Goal: Navigation & Orientation: Find specific page/section

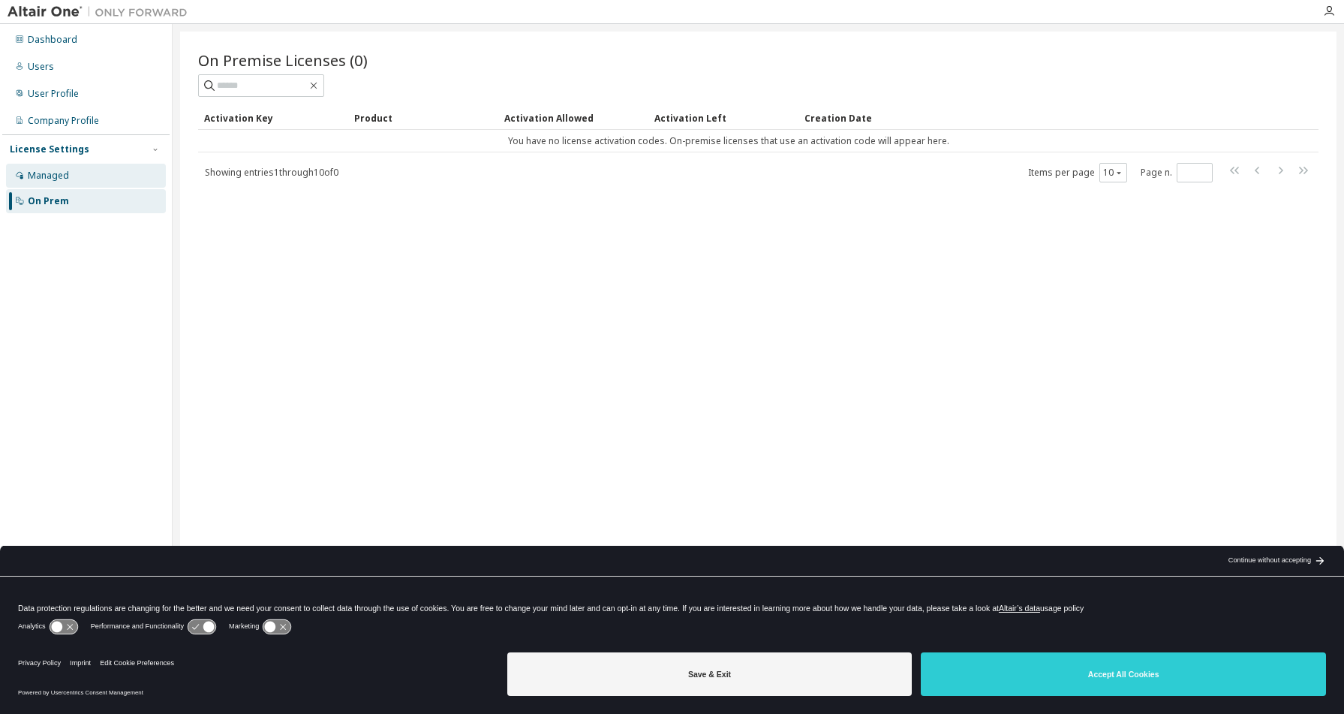
click at [66, 178] on div "Managed" at bounding box center [48, 176] width 41 height 12
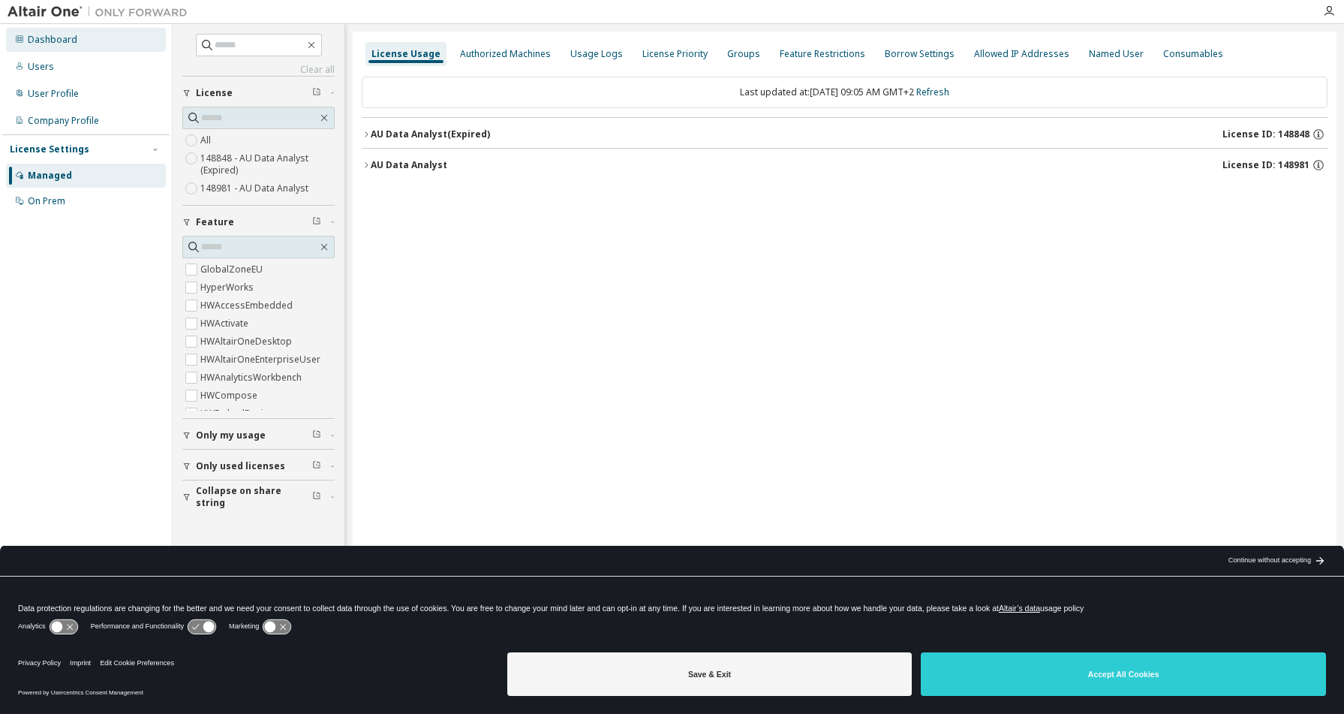
click at [69, 38] on div "Dashboard" at bounding box center [53, 40] width 50 height 12
